Goal: Check status

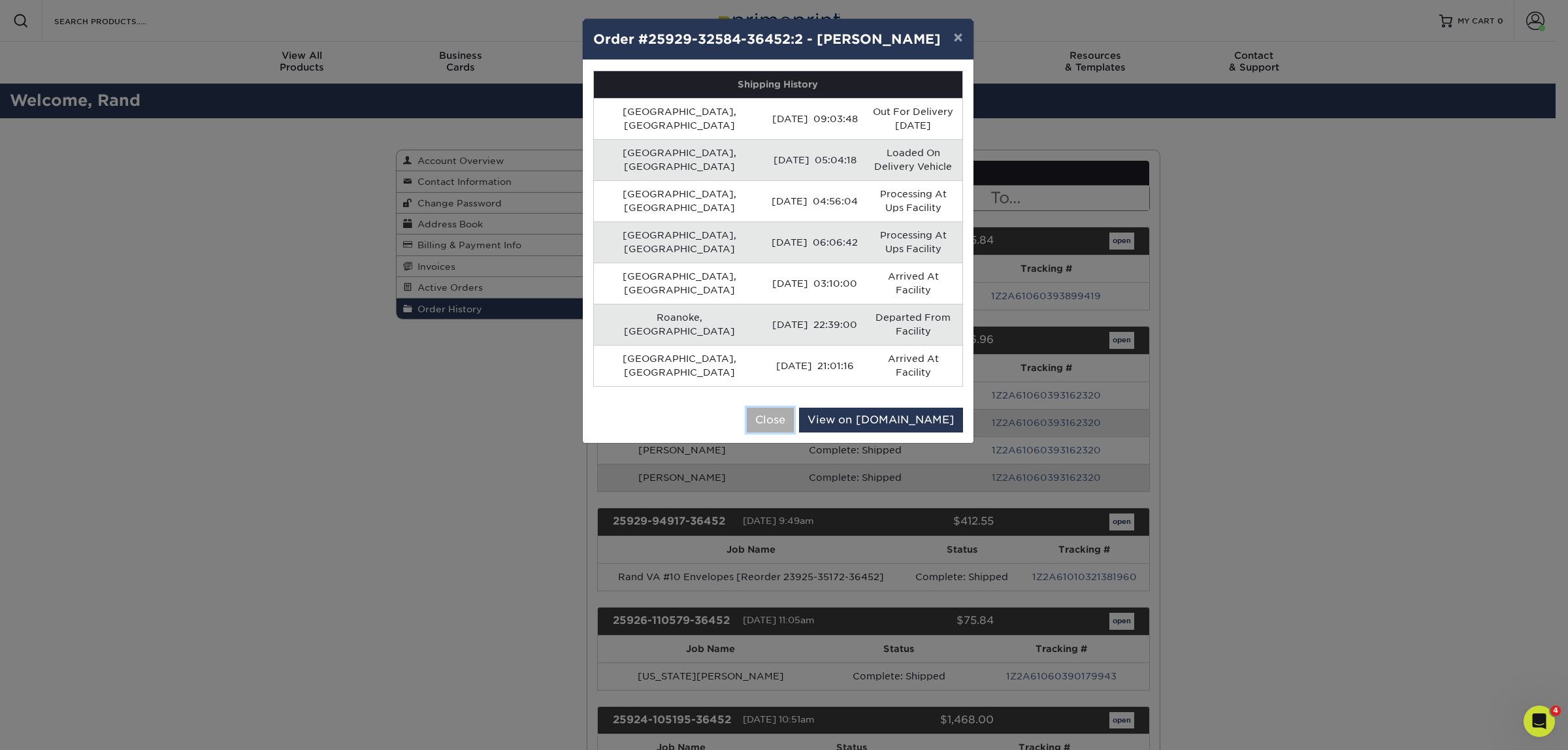
click at [794, 408] on button "Close" at bounding box center [770, 420] width 47 height 25
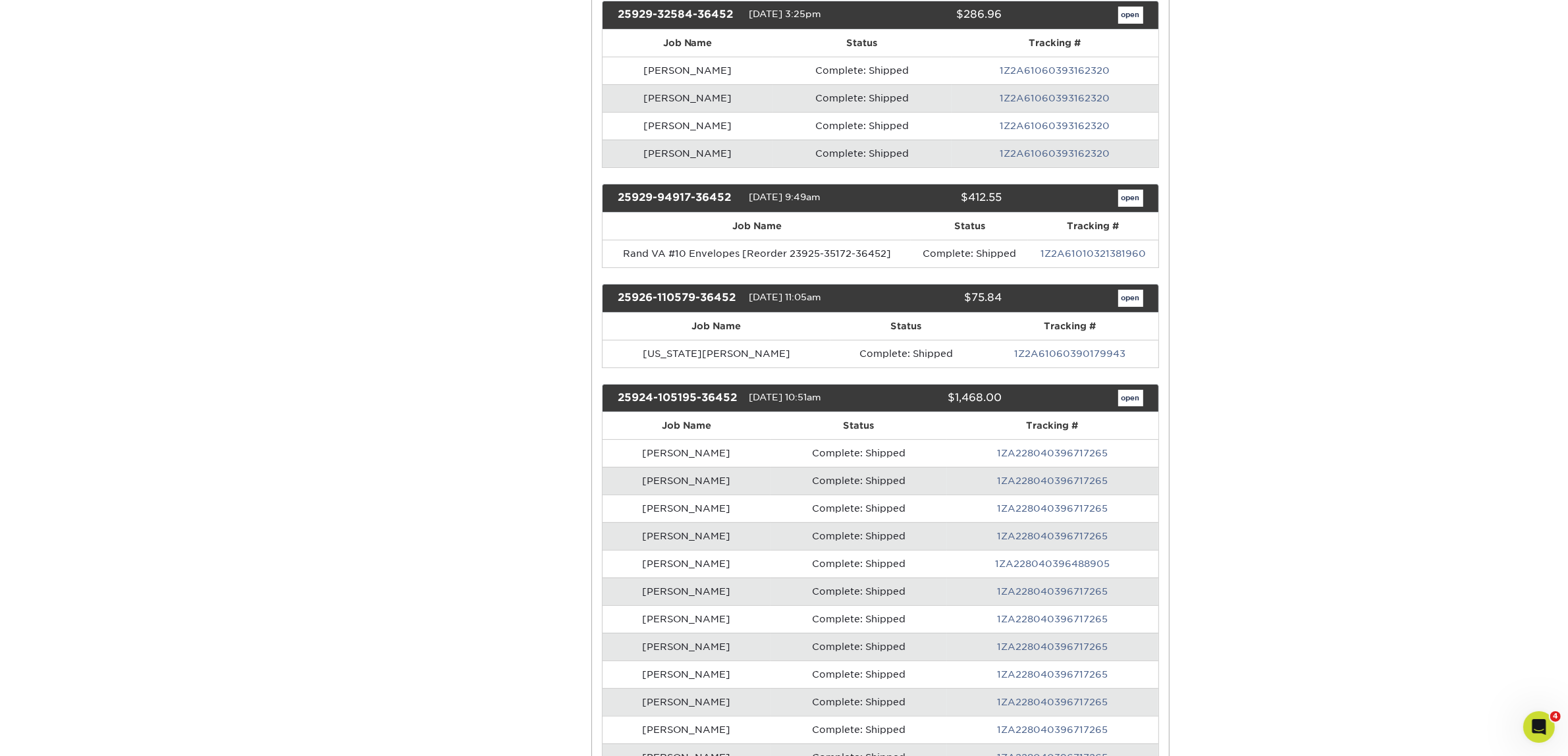
scroll to position [329, 0]
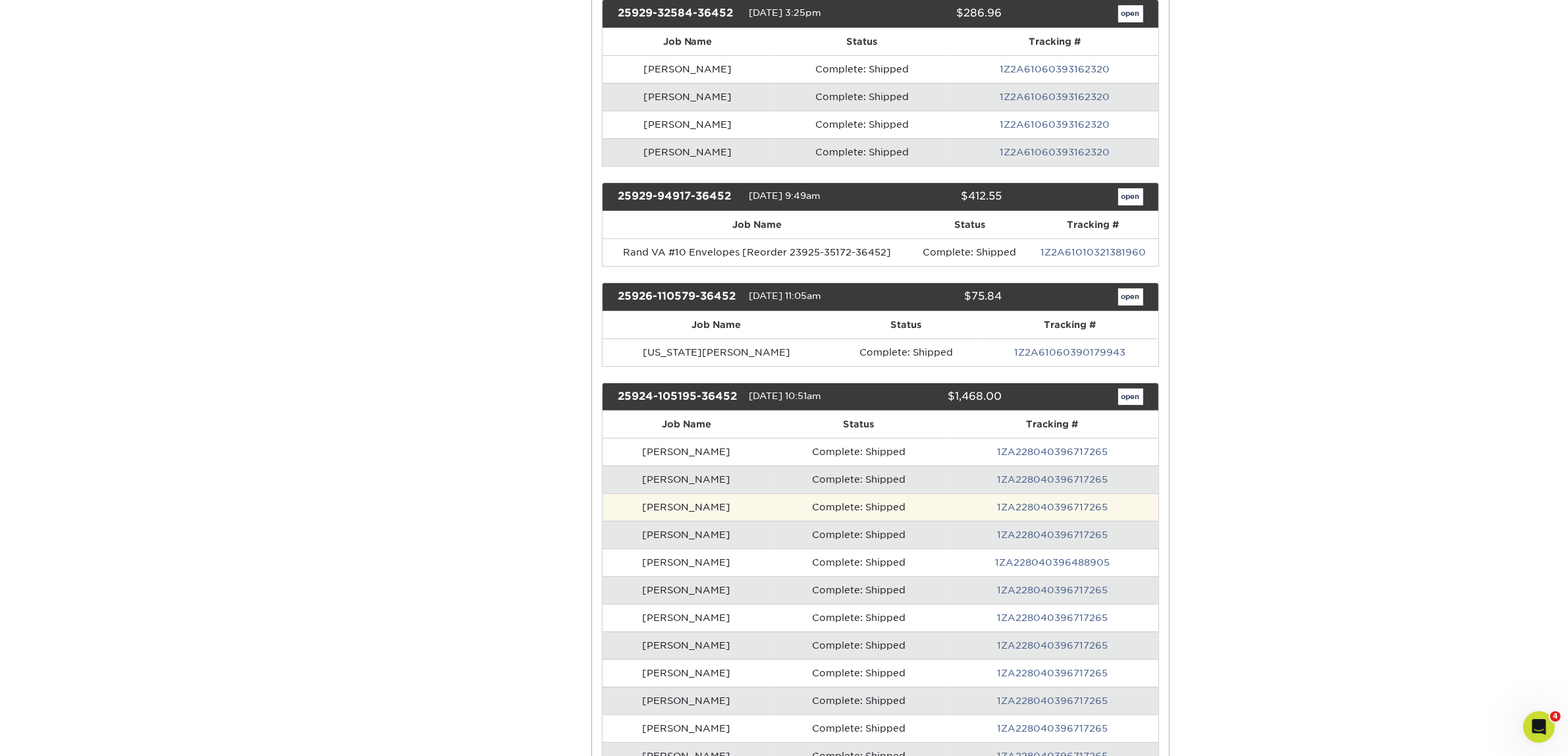
click at [696, 515] on td "[PERSON_NAME]" at bounding box center [686, 507] width 168 height 27
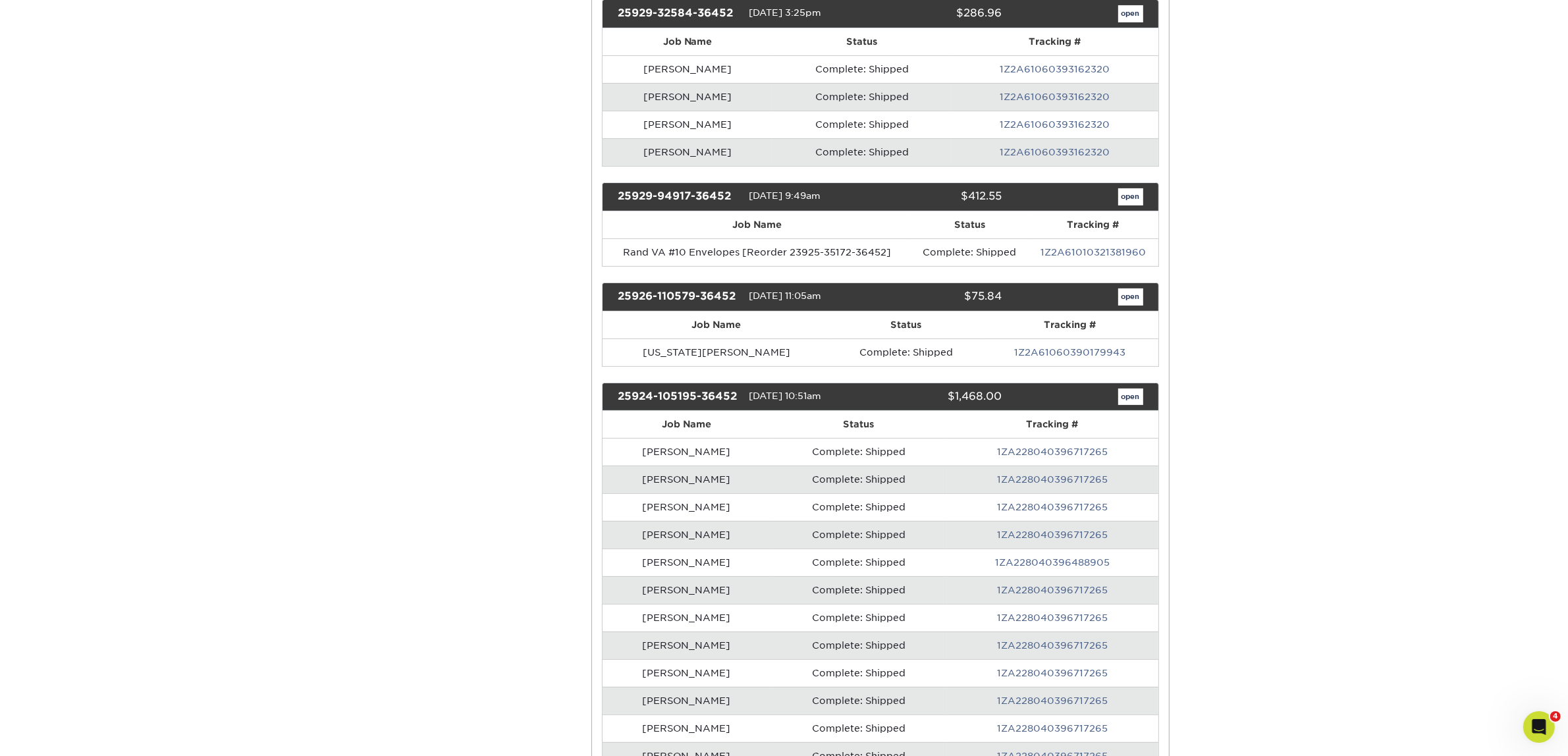
click at [696, 483] on td "[PERSON_NAME]" at bounding box center [686, 479] width 168 height 27
click at [696, 455] on td "[PERSON_NAME]" at bounding box center [686, 452] width 168 height 27
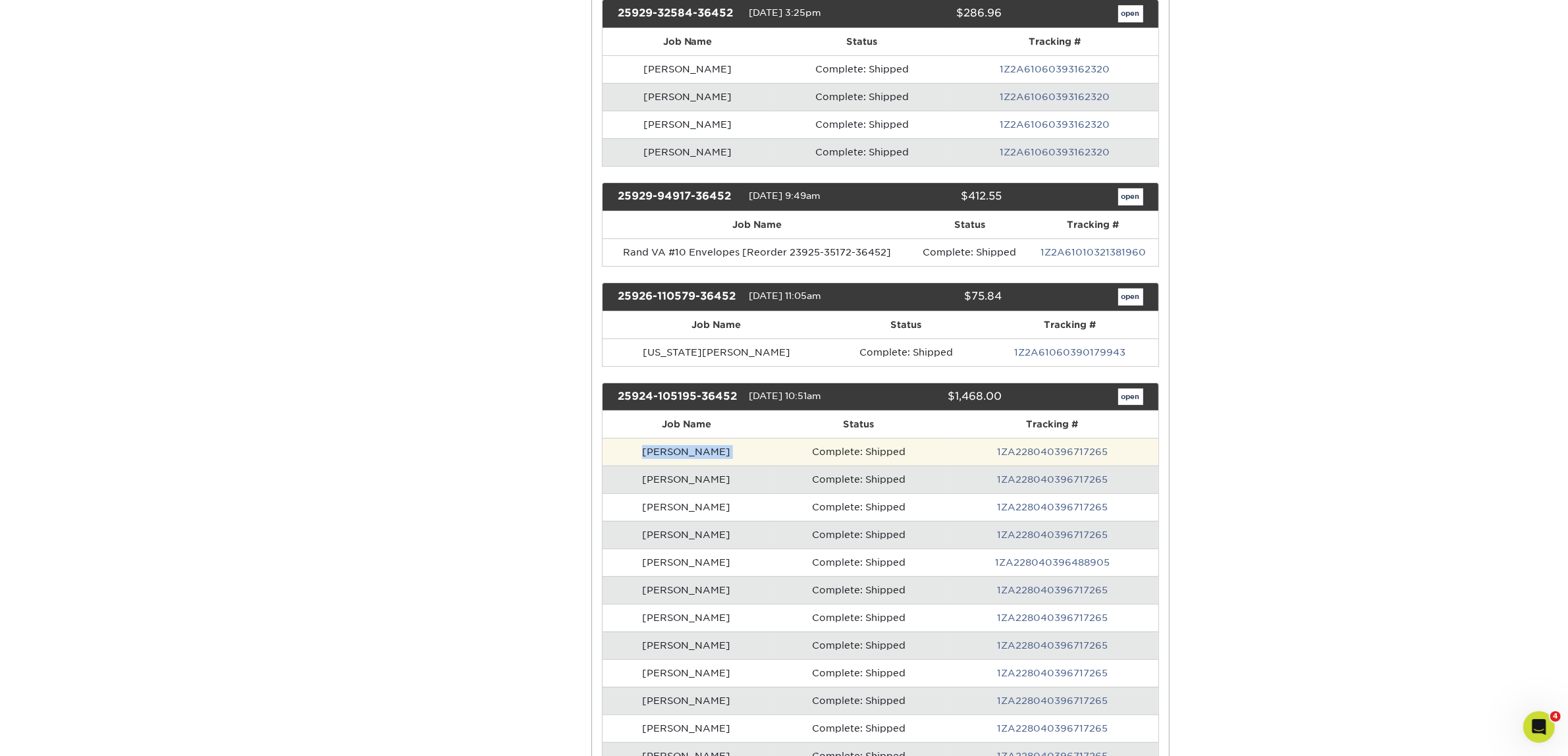
click at [696, 455] on td "[PERSON_NAME]" at bounding box center [686, 452] width 168 height 27
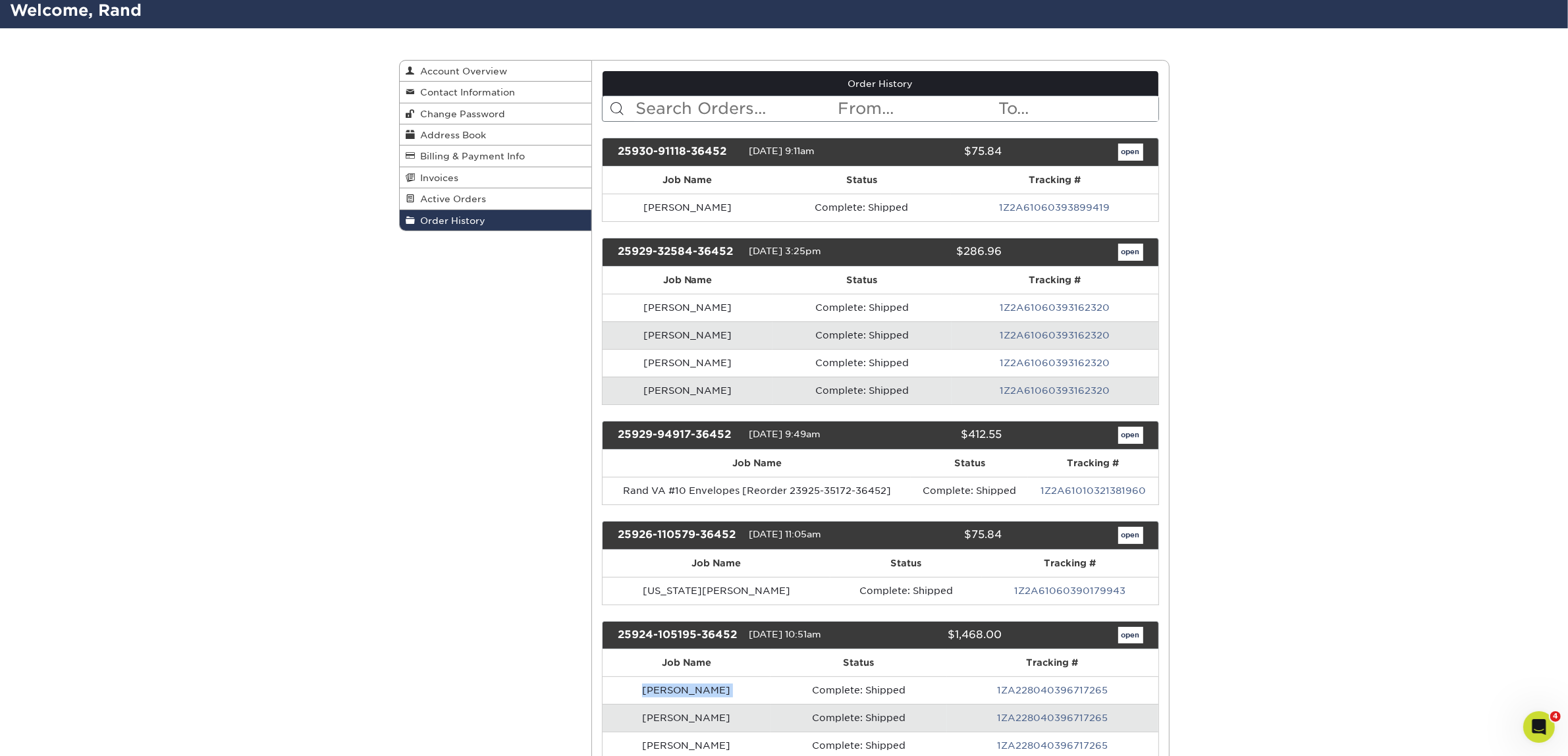
scroll to position [0, 0]
